Goal: Communication & Community: Answer question/provide support

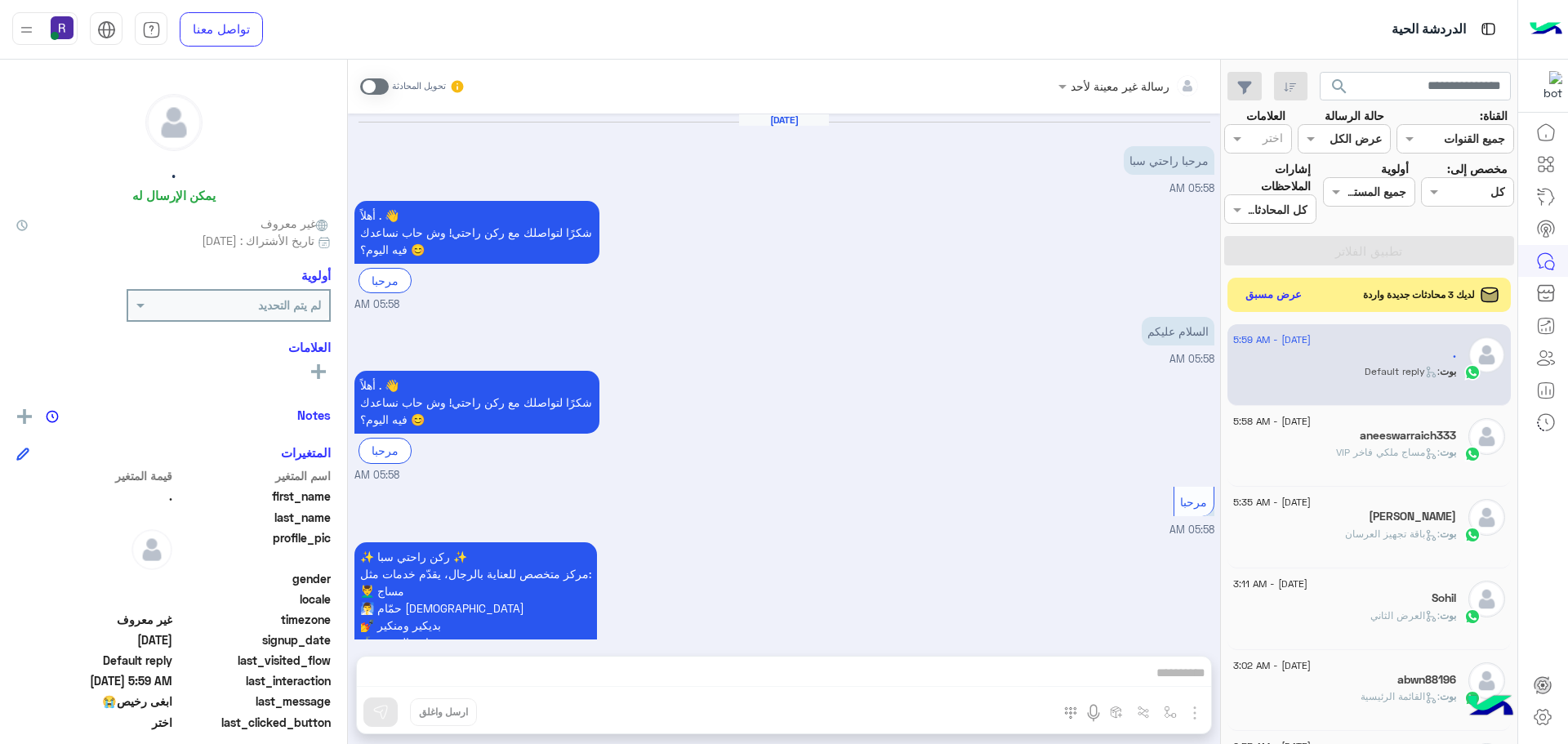
scroll to position [278, 0]
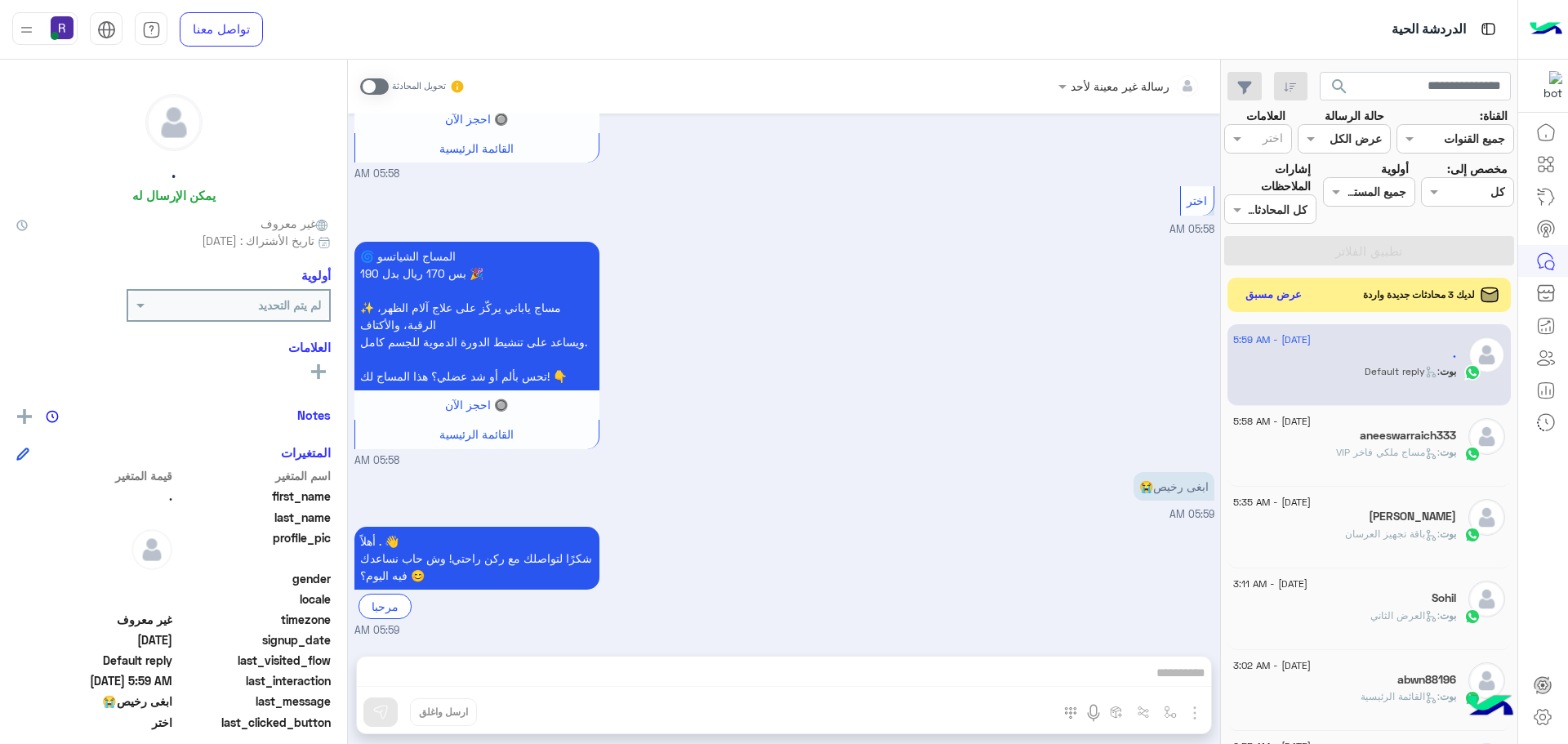
click at [1284, 288] on button "عرض مسبق" at bounding box center [1273, 296] width 69 height 22
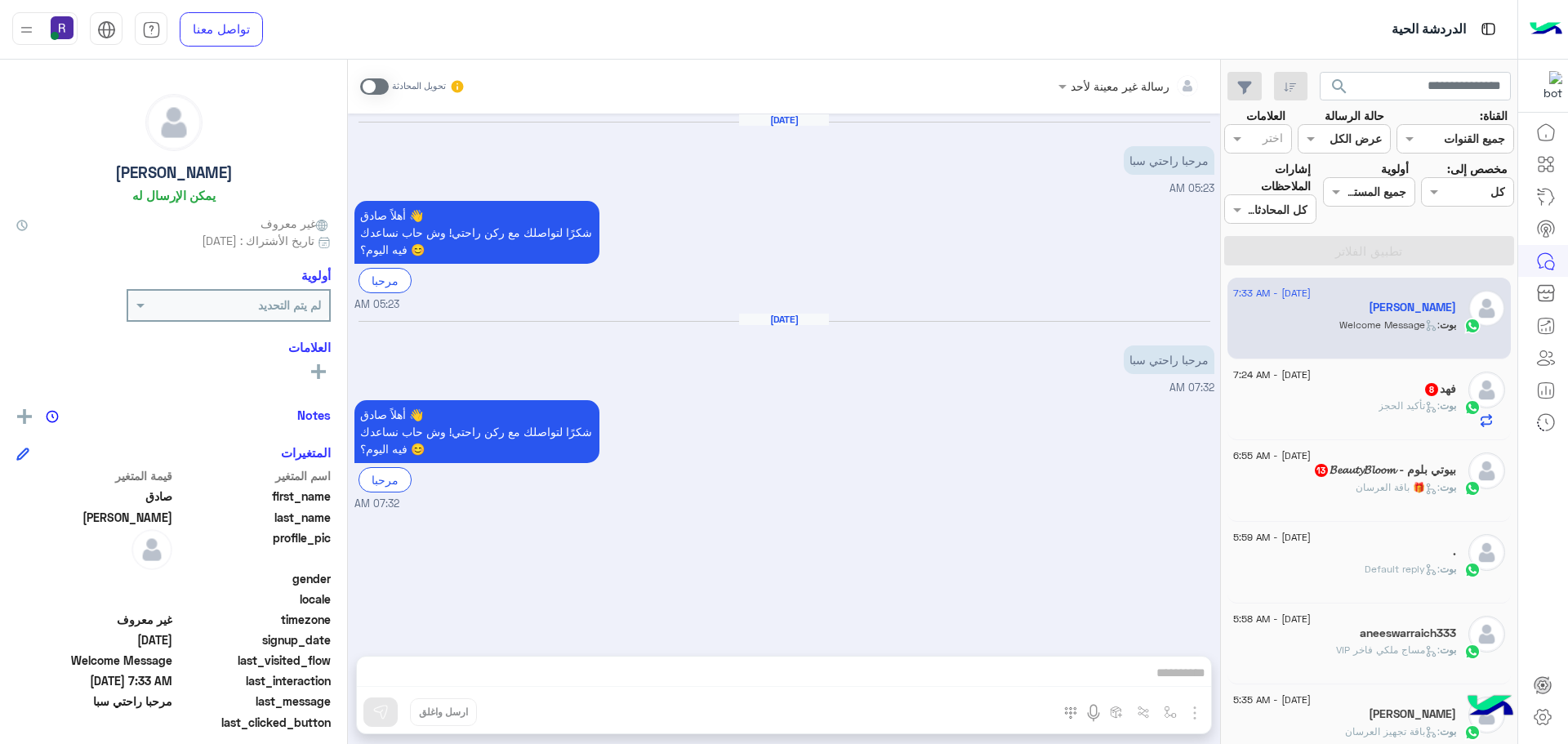
click at [1303, 387] on div "فهد 8" at bounding box center [1345, 391] width 223 height 17
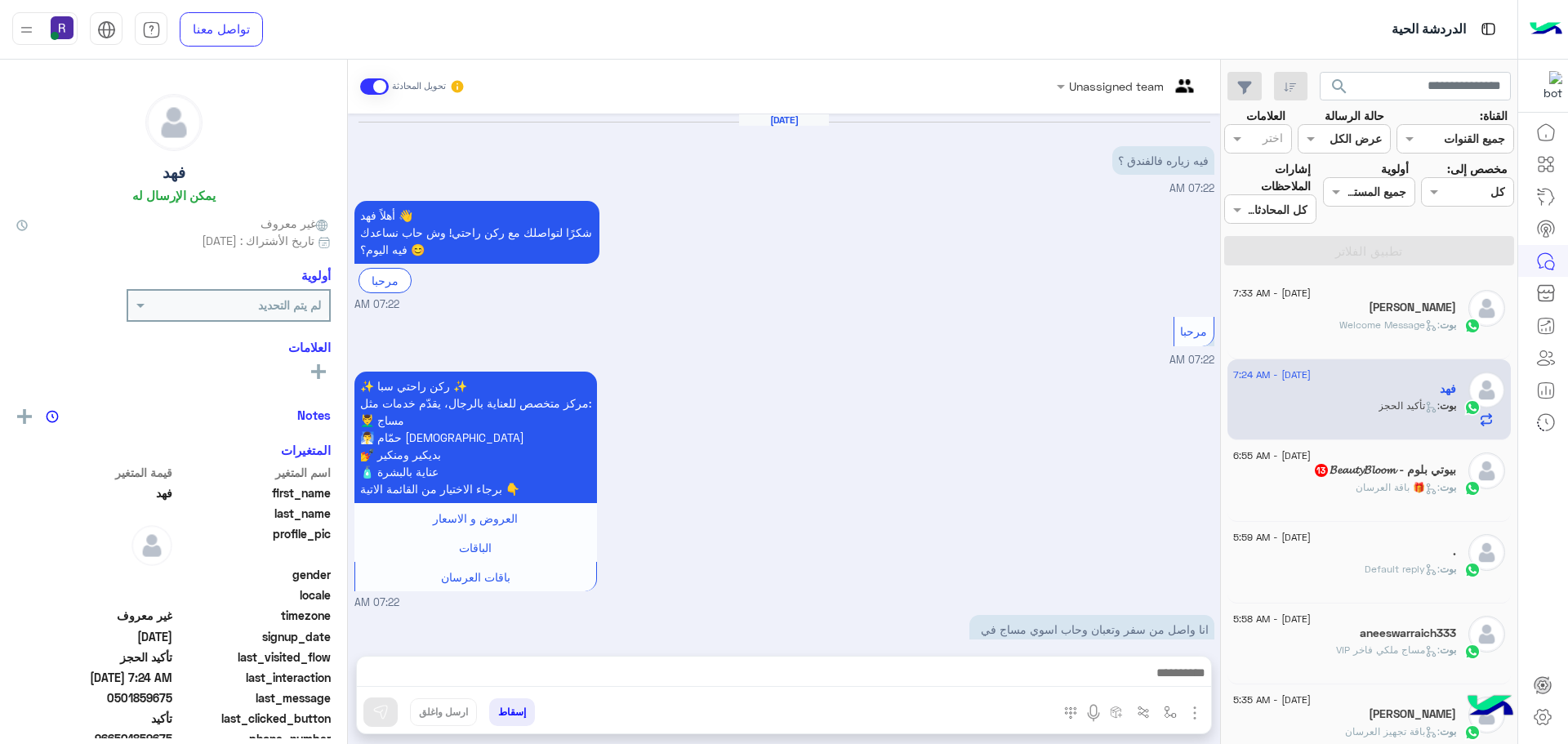
scroll to position [1043, 0]
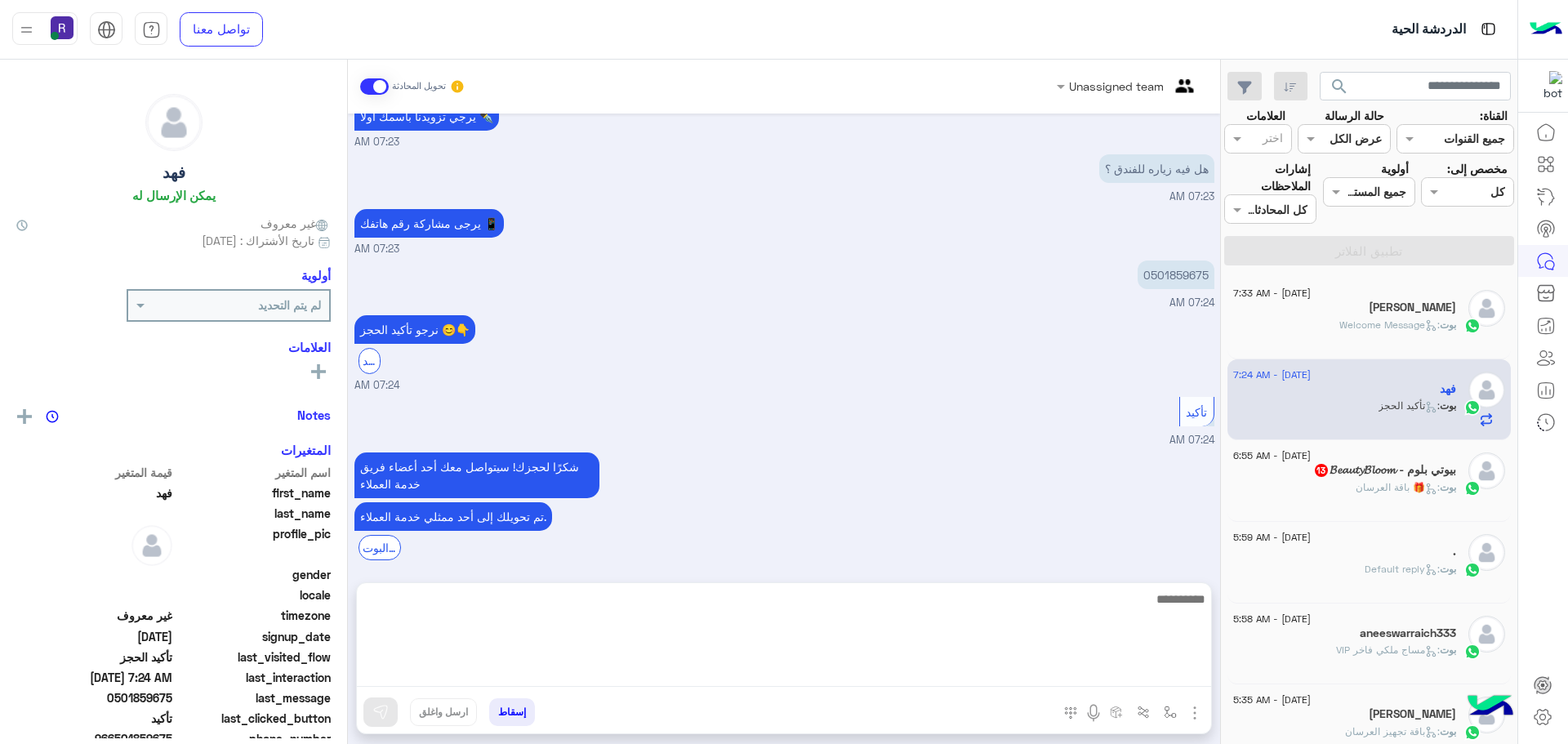
click at [806, 677] on textarea at bounding box center [784, 637] width 854 height 98
type textarea "*"
type textarea "**********"
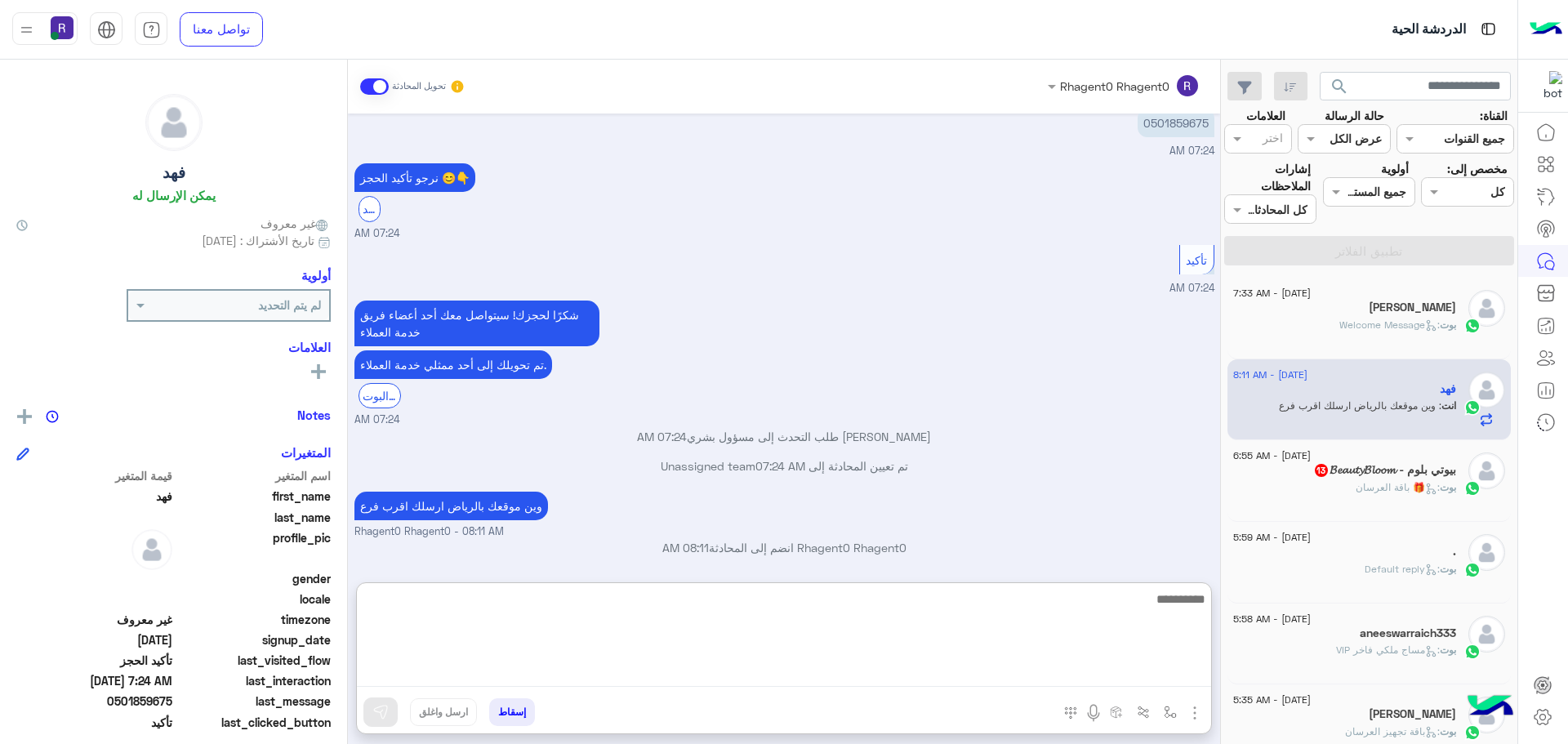
scroll to position [1198, 0]
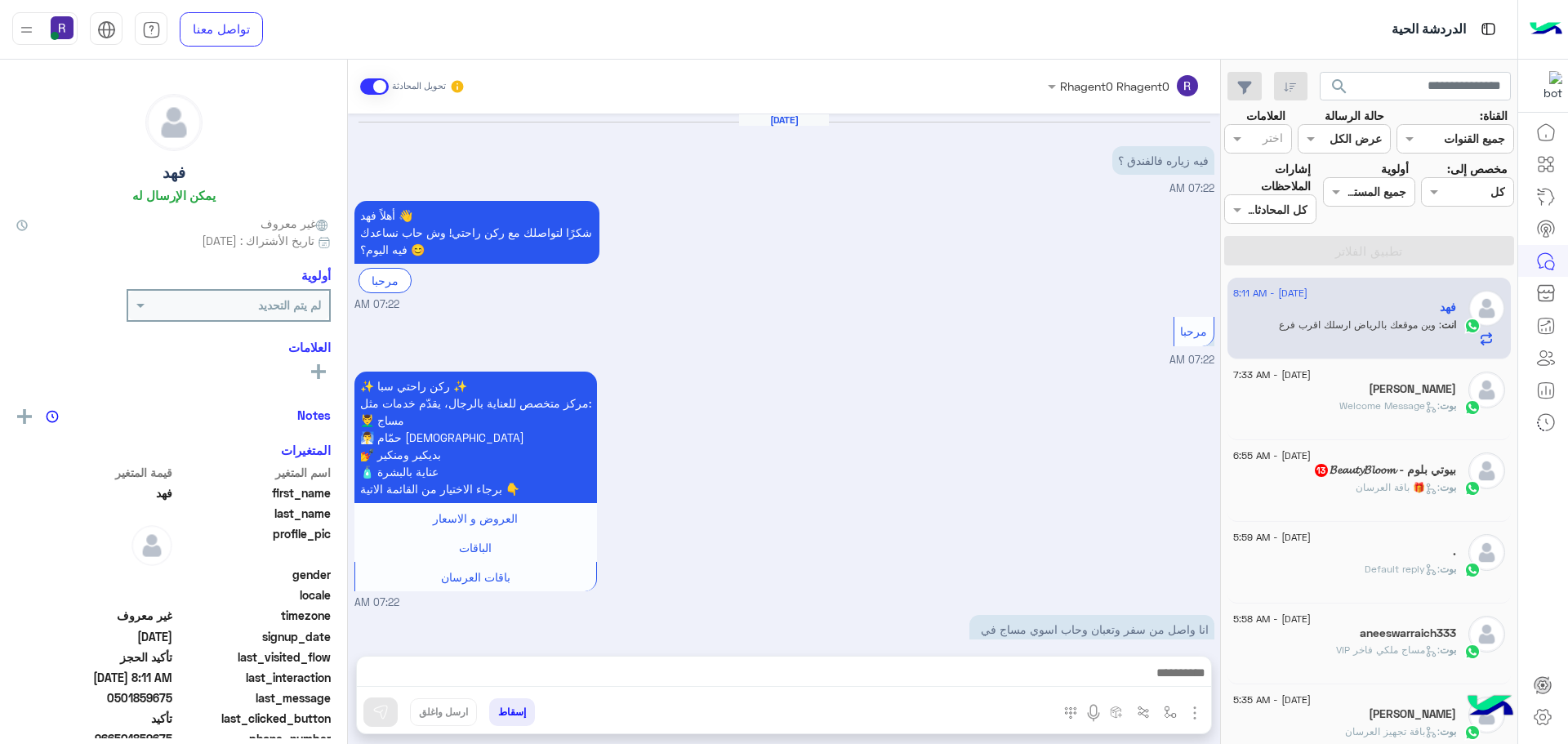
scroll to position [1125, 0]
